Goal: Check status: Check status

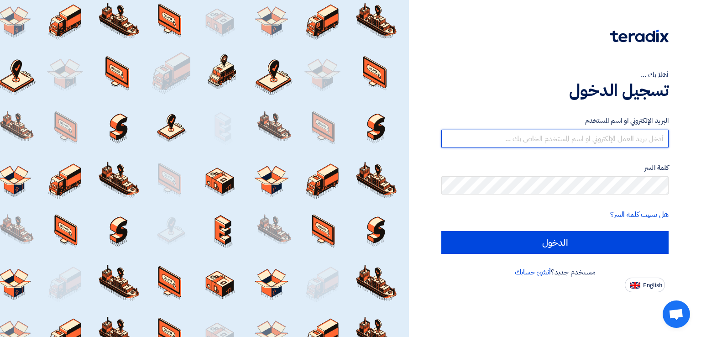
click at [509, 139] on input "text" at bounding box center [554, 139] width 227 height 18
type input "[EMAIL_ADDRESS][DOMAIN_NAME]"
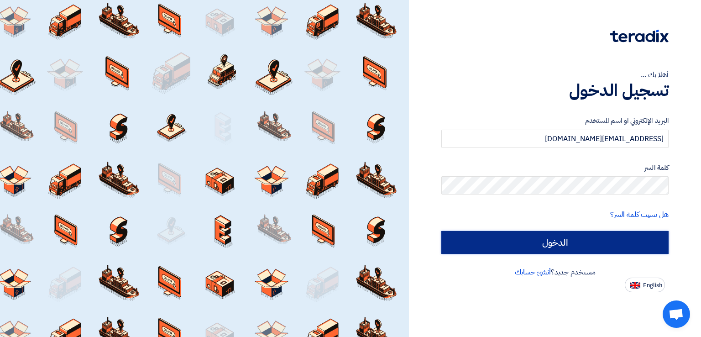
click at [515, 235] on input "الدخول" at bounding box center [554, 242] width 227 height 23
type input "Sign in"
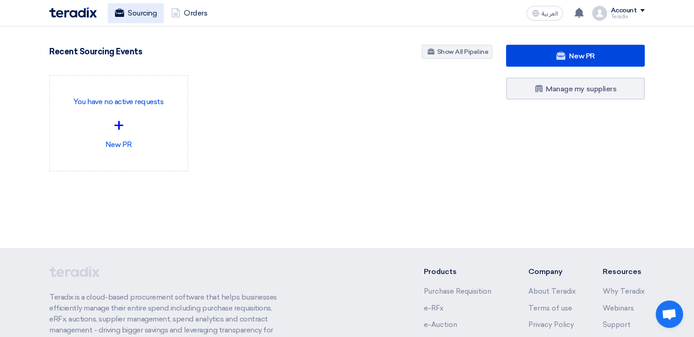
click at [130, 15] on link "Sourcing" at bounding box center [136, 13] width 56 height 20
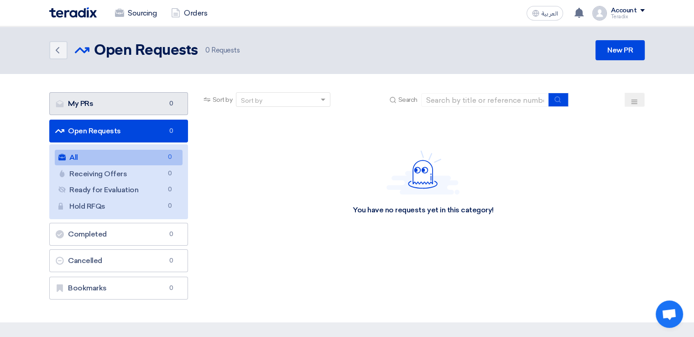
click at [146, 103] on link "My PRs My PRs 0" at bounding box center [118, 103] width 139 height 23
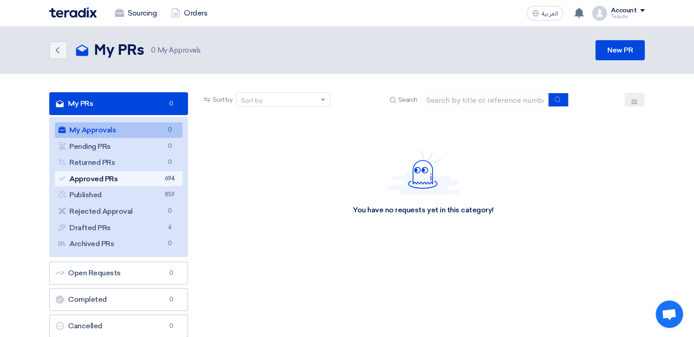
click at [159, 176] on link "Approved PRs Approved PRs 694" at bounding box center [119, 179] width 128 height 16
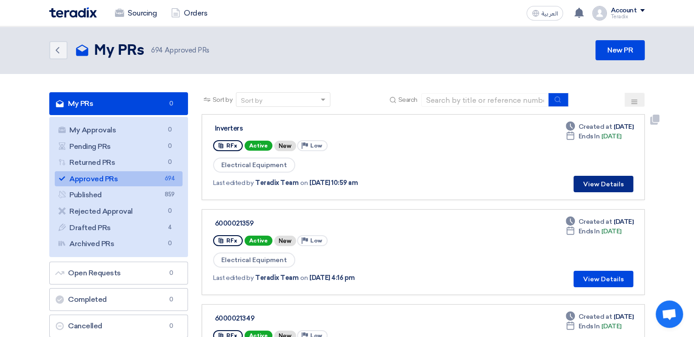
click at [611, 185] on button "View Details" at bounding box center [603, 184] width 60 height 16
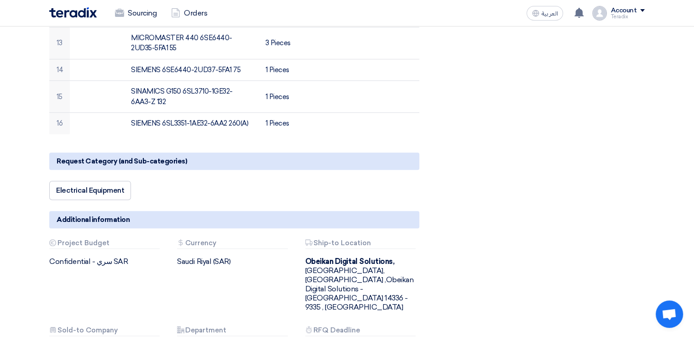
scroll to position [776, 0]
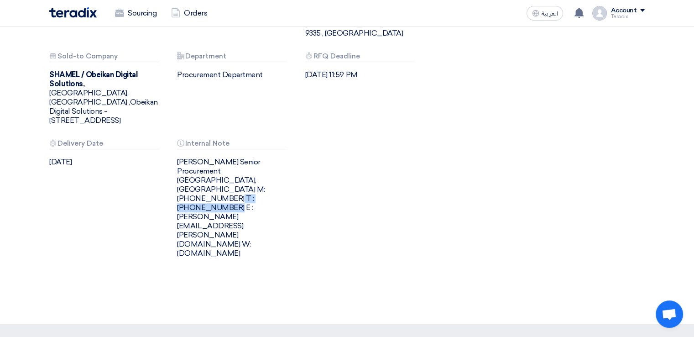
drag, startPoint x: 215, startPoint y: 149, endPoint x: 275, endPoint y: 149, distance: 60.2
click at [275, 157] on div "[PERSON_NAME] Senior Procurement [GEOGRAPHIC_DATA], [GEOGRAPHIC_DATA] M: [PHONE…" at bounding box center [234, 207] width 114 height 100
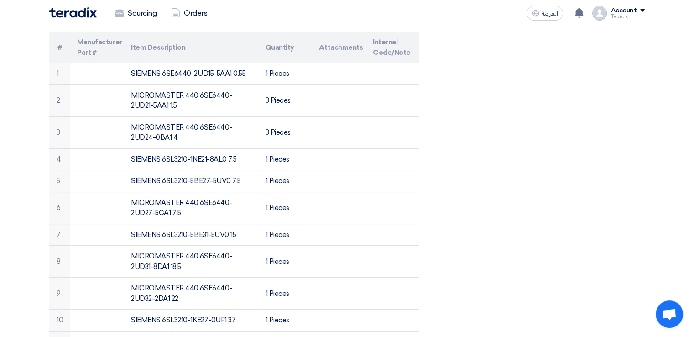
scroll to position [0, 0]
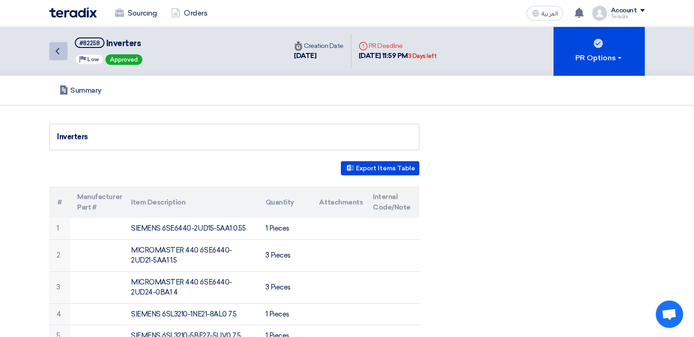
click at [60, 52] on icon "Back" at bounding box center [57, 51] width 11 height 11
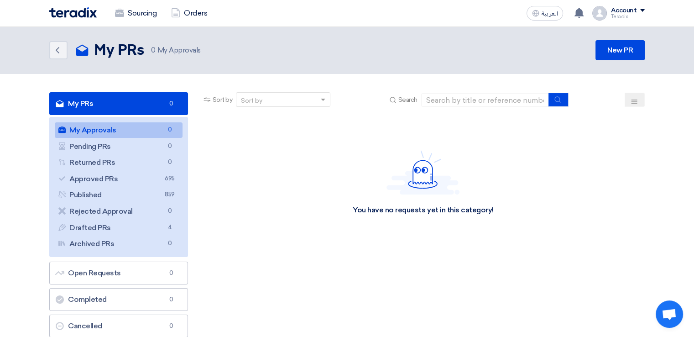
click at [154, 99] on link "My PRs My PRs 0" at bounding box center [118, 103] width 139 height 23
click at [167, 177] on span "695" at bounding box center [169, 179] width 11 height 10
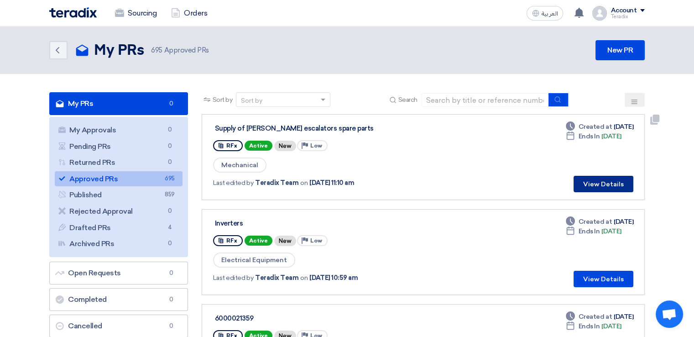
click at [611, 185] on button "View Details" at bounding box center [603, 184] width 60 height 16
